Goal: Task Accomplishment & Management: Manage account settings

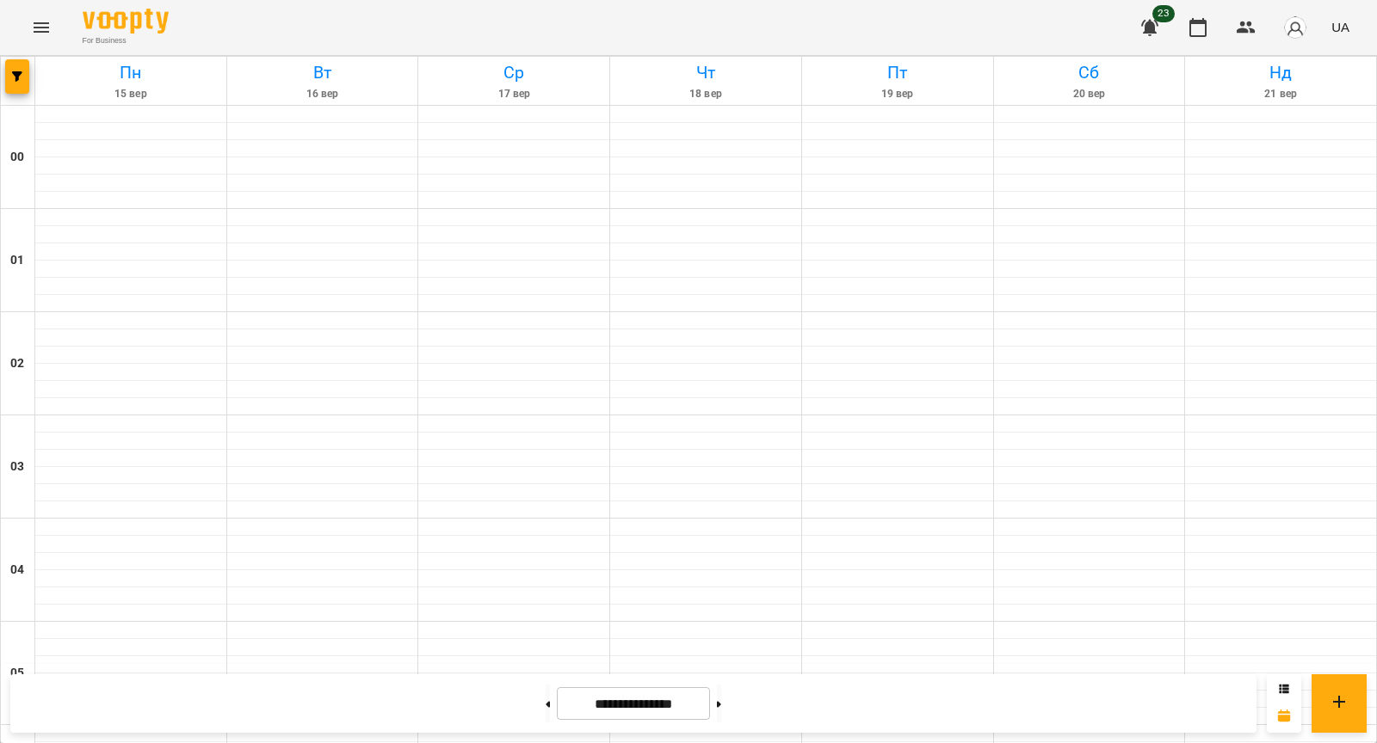
scroll to position [1813, 0]
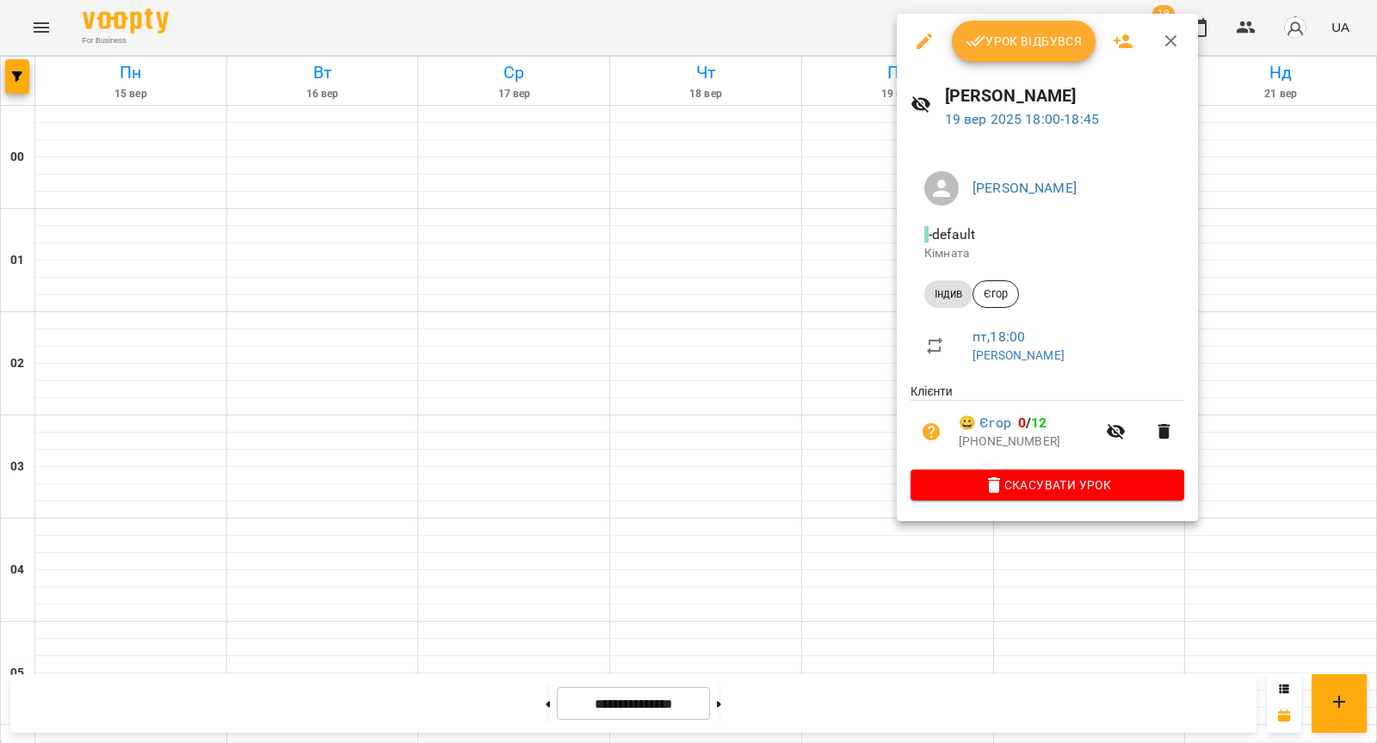
click at [1008, 45] on span "Урок відбувся" at bounding box center [1023, 41] width 117 height 21
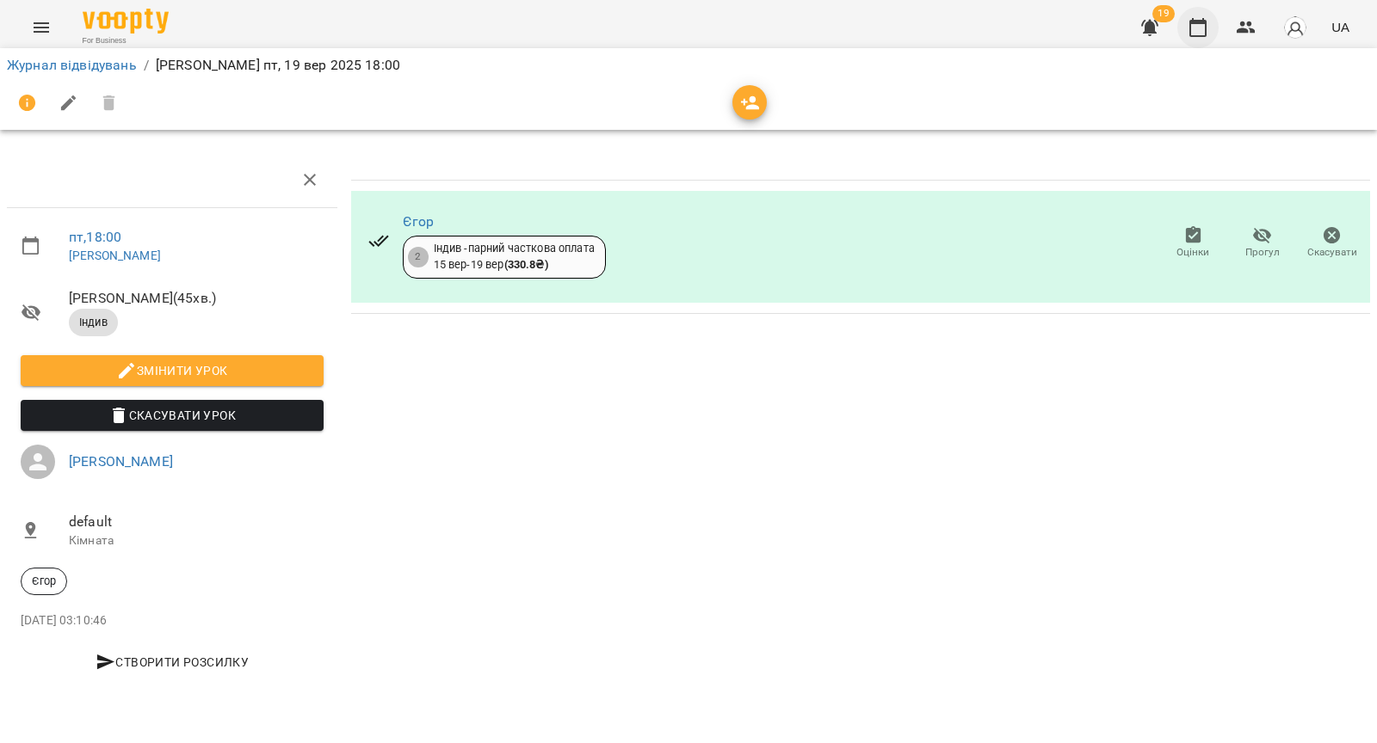
click at [1199, 30] on icon "button" at bounding box center [1197, 27] width 21 height 21
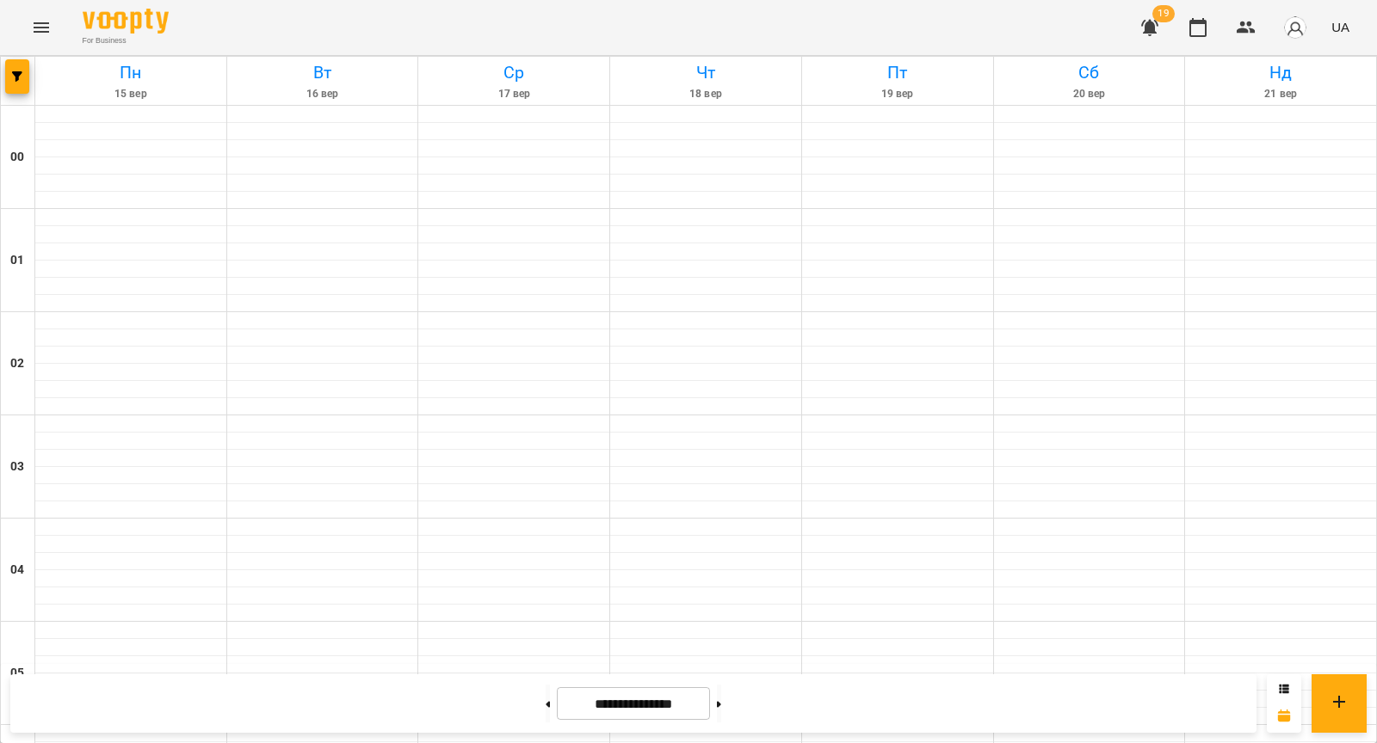
scroll to position [1690, 0]
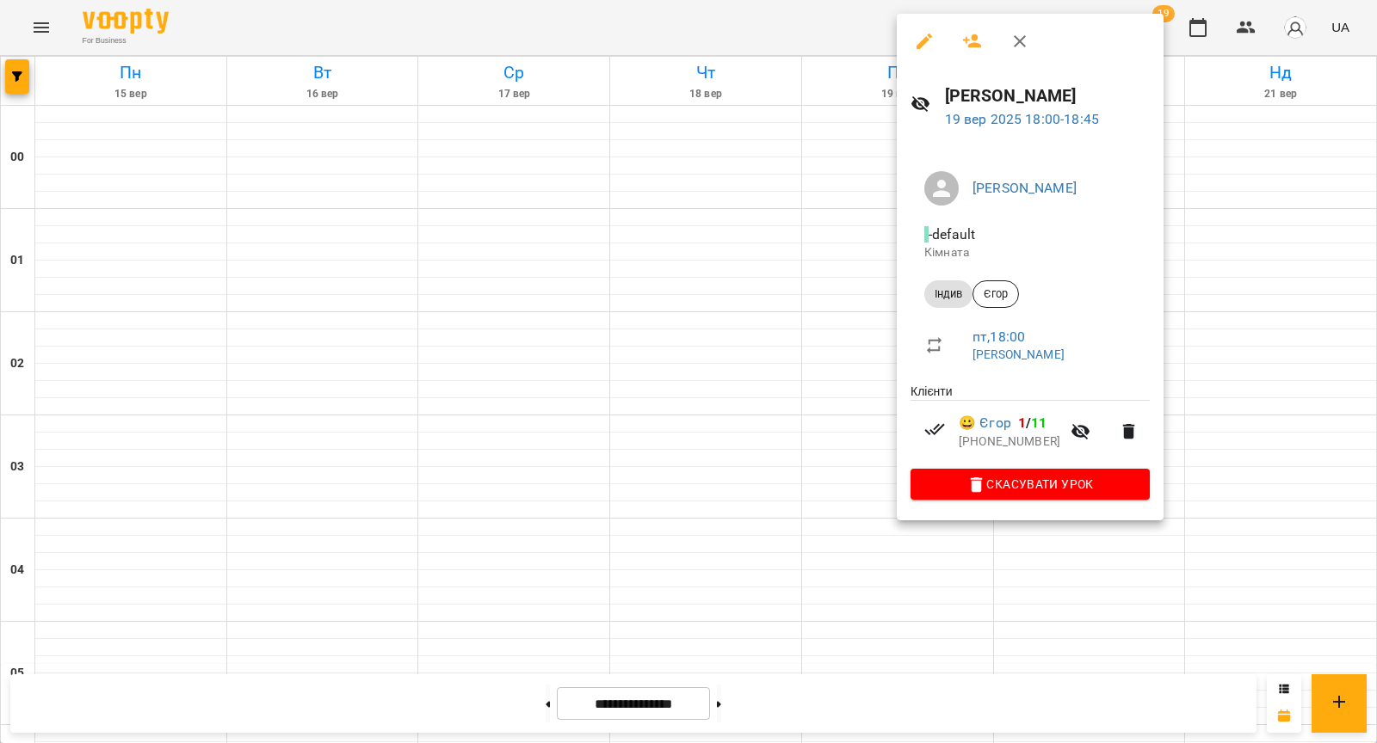
click at [735, 359] on div at bounding box center [688, 371] width 1377 height 743
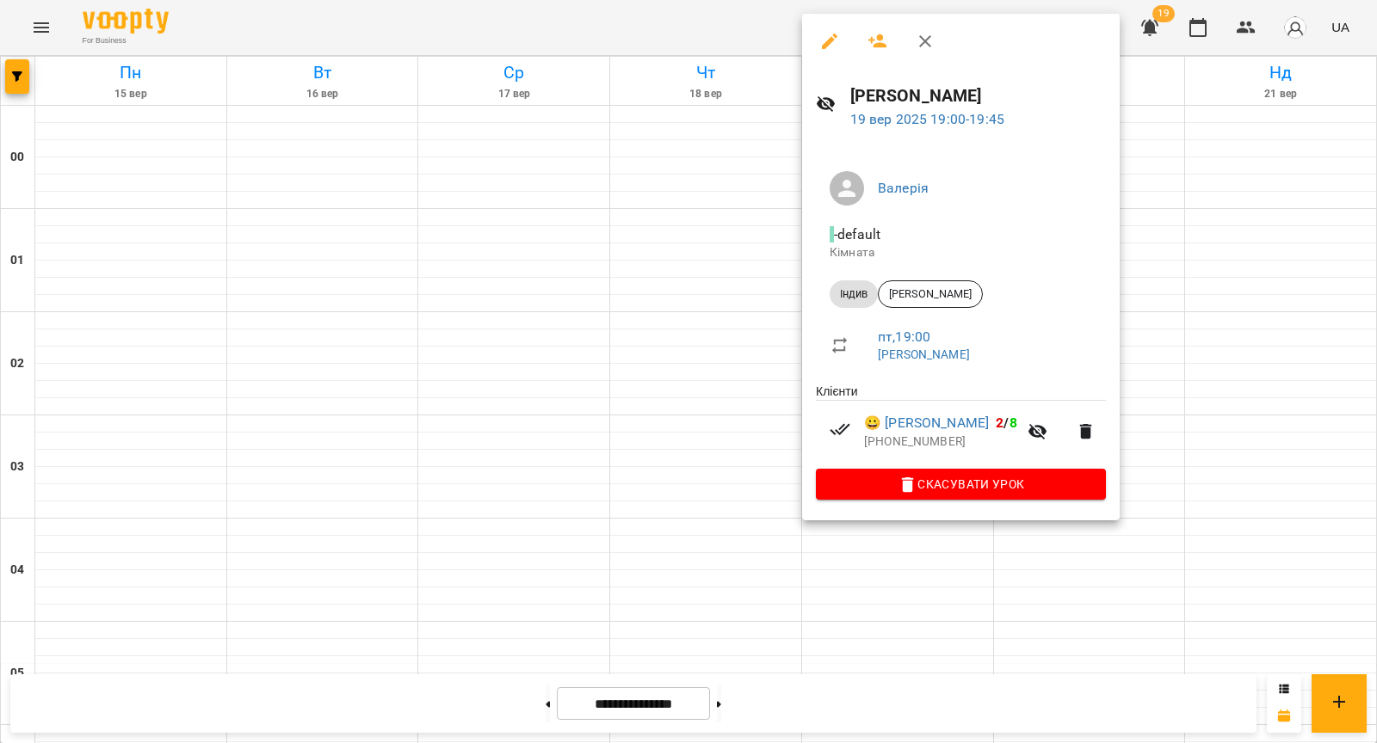
click at [708, 385] on div at bounding box center [688, 371] width 1377 height 743
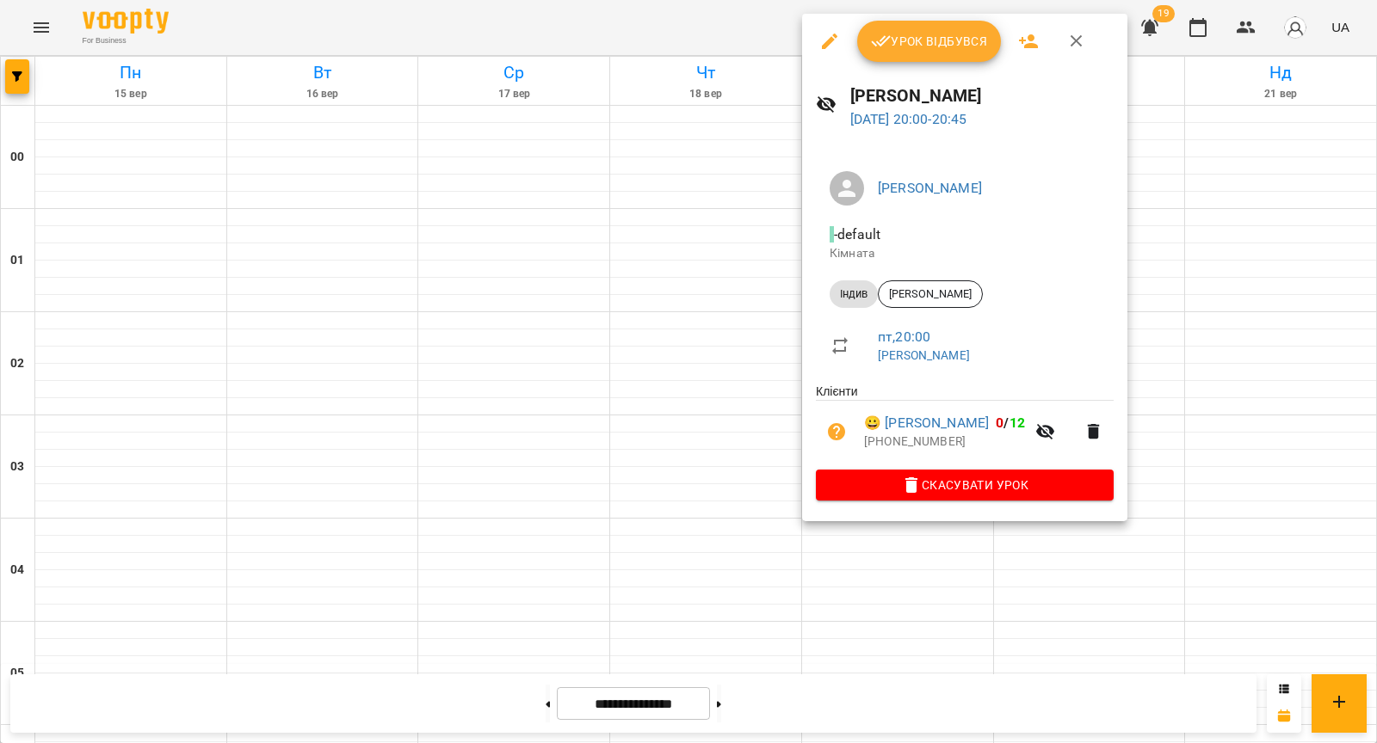
click at [664, 424] on div at bounding box center [688, 371] width 1377 height 743
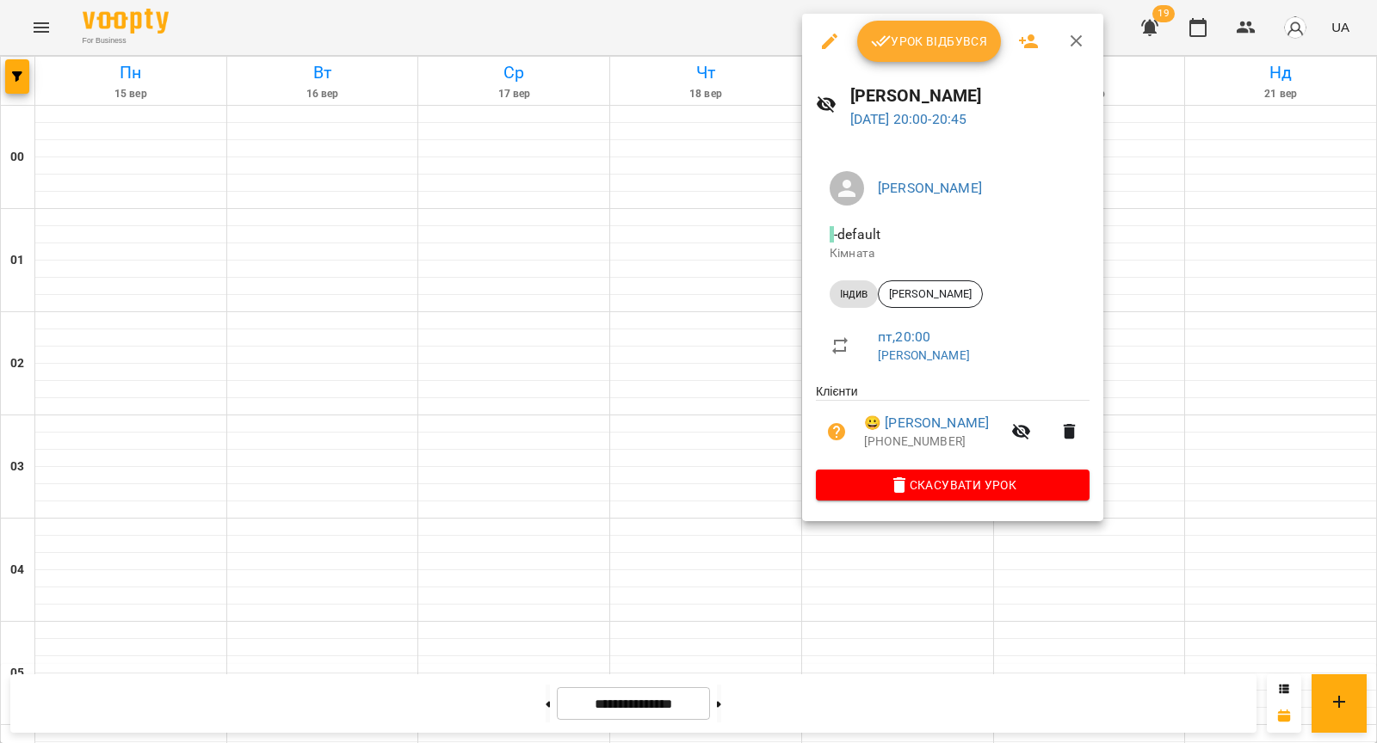
click at [664, 466] on div at bounding box center [688, 371] width 1377 height 743
